Goal: Transaction & Acquisition: Purchase product/service

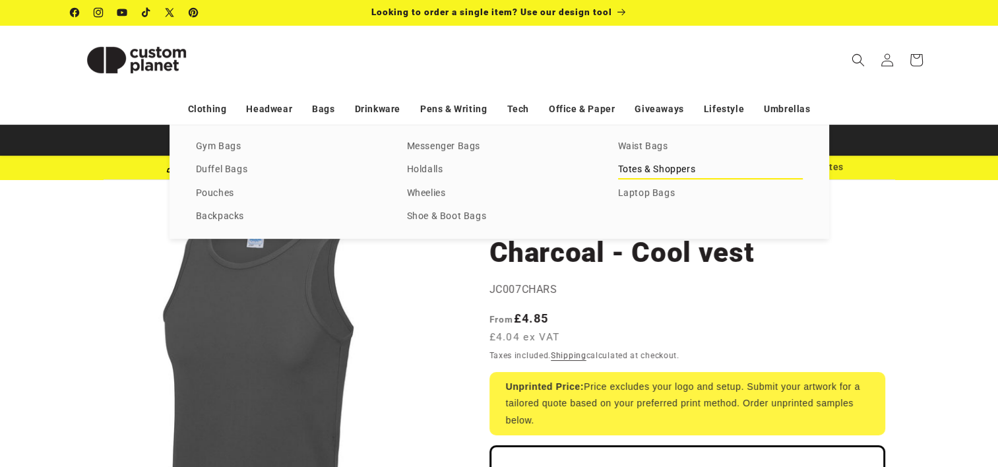
click at [635, 172] on link "Totes & Shoppers" at bounding box center [710, 170] width 185 height 18
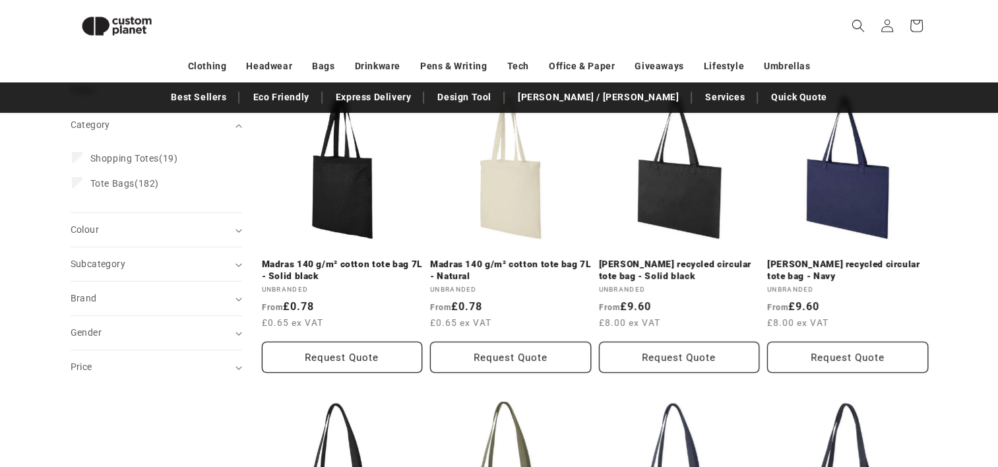
scroll to position [179, 0]
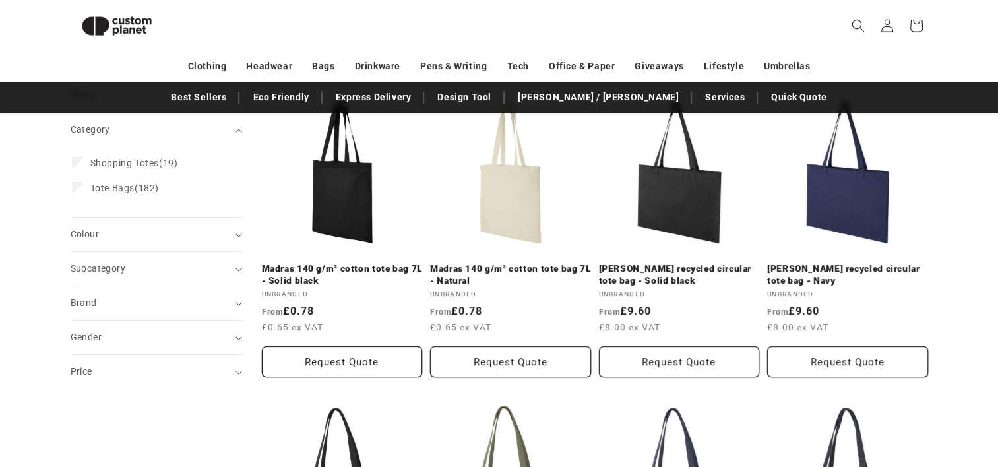
click at [496, 263] on link "Madras 140 g/m² cotton tote bag 7L - Natural" at bounding box center [510, 274] width 161 height 23
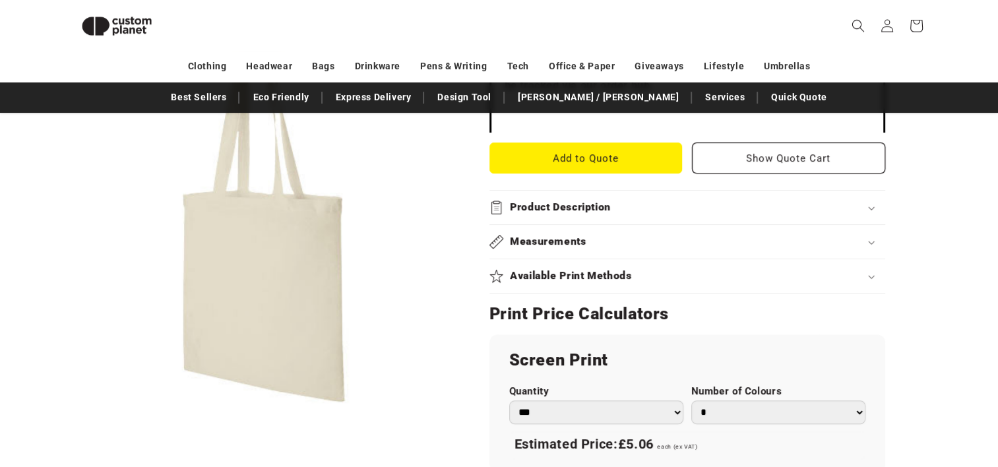
scroll to position [509, 0]
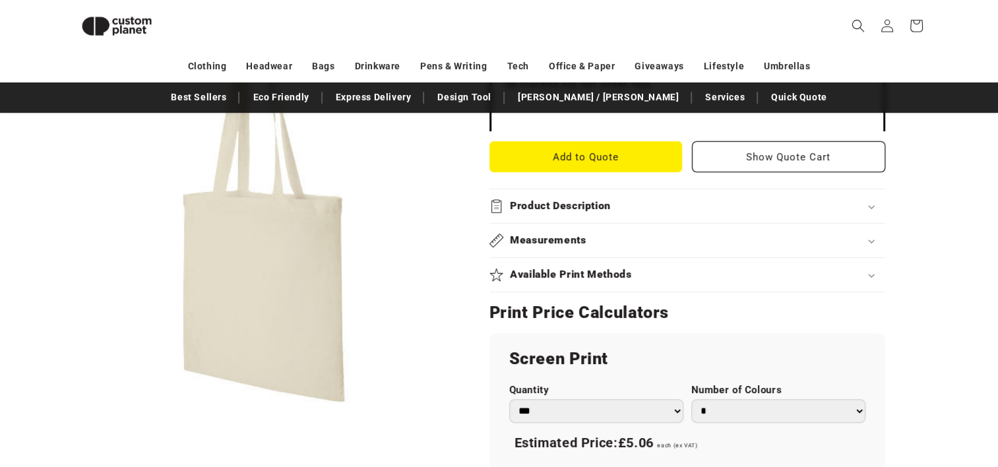
click at [640, 200] on div "Product Description" at bounding box center [687, 206] width 396 height 14
